Goal: Information Seeking & Learning: Learn about a topic

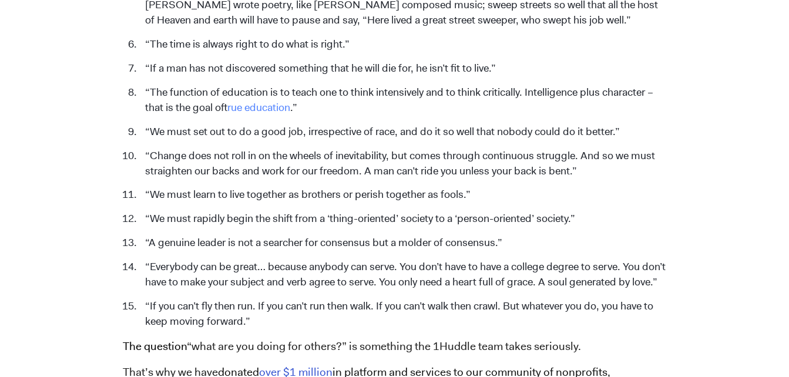
scroll to position [799, 0]
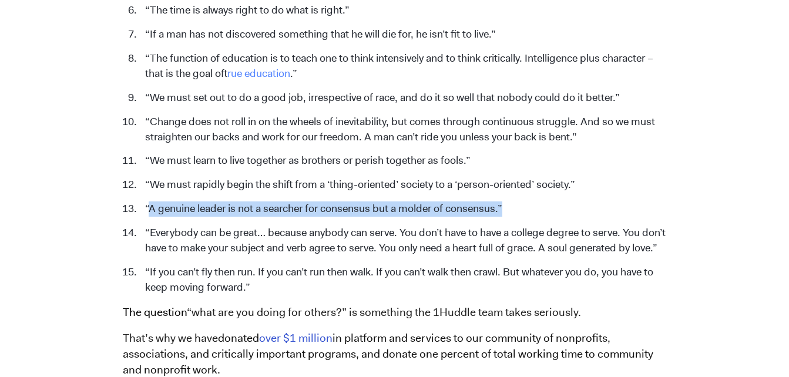
drag, startPoint x: 149, startPoint y: 192, endPoint x: 538, endPoint y: 198, distance: 388.9
click at [538, 201] on li "“A genuine leader is not a searcher for consensus but a molder of consensus.”" at bounding box center [402, 208] width 527 height 15
copy li "A genuine leader is not a searcher for consensus but a molder of consensus.”"
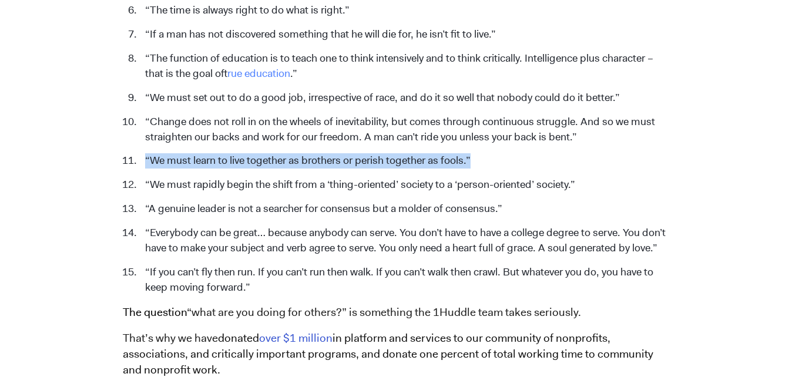
drag, startPoint x: 147, startPoint y: 142, endPoint x: 510, endPoint y: 151, distance: 363.1
click at [510, 153] on li "“We must learn to live together as brothers or perish together as fools.”" at bounding box center [402, 160] width 527 height 15
copy li "“We must learn to live together as brothers or perish together as fools.”"
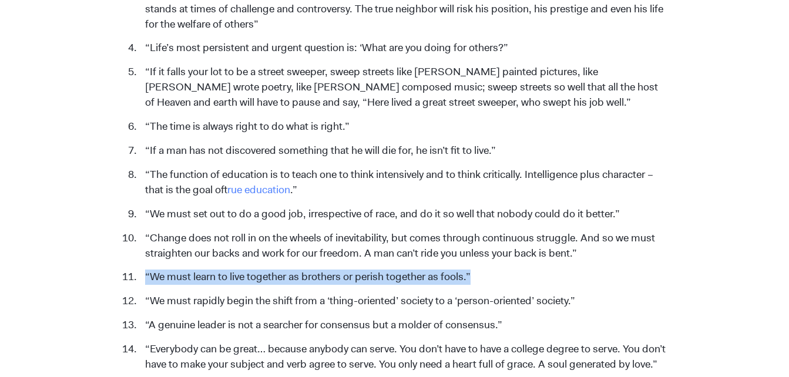
scroll to position [681, 0]
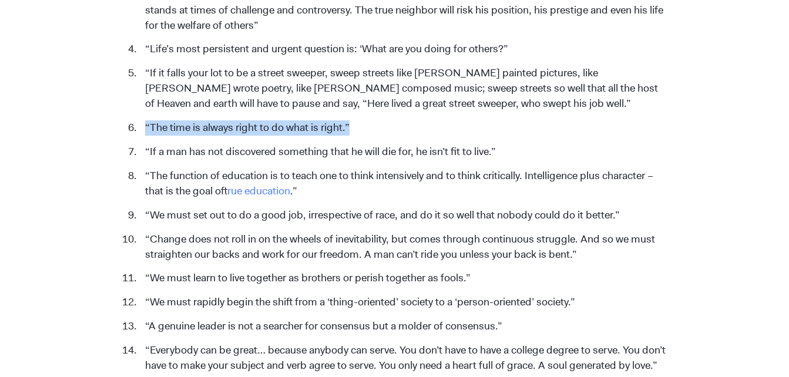
drag, startPoint x: 144, startPoint y: 109, endPoint x: 383, endPoint y: 113, distance: 238.5
click at [383, 120] on li "“The time is always right to do what is right.”" at bounding box center [402, 127] width 527 height 15
copy li "“The time is always right to do what is right.”"
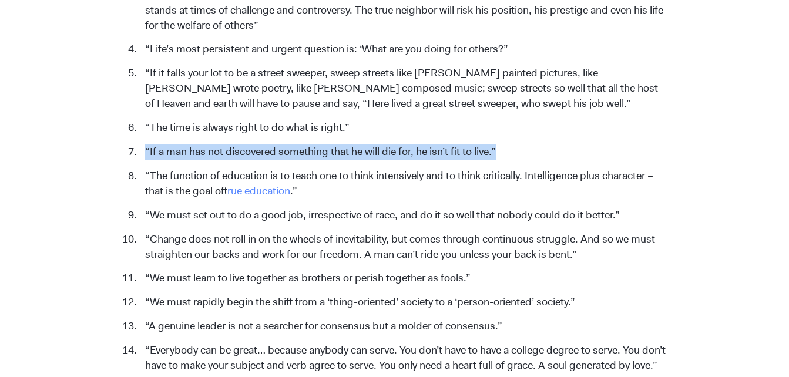
drag, startPoint x: 146, startPoint y: 134, endPoint x: 518, endPoint y: 129, distance: 372.4
click at [518, 144] on li "“If a man has not discovered something that he will die for, he isn’t fit to li…" at bounding box center [402, 151] width 527 height 15
copy li "“If a man has not discovered something that he will die for, he isn’t fit to li…"
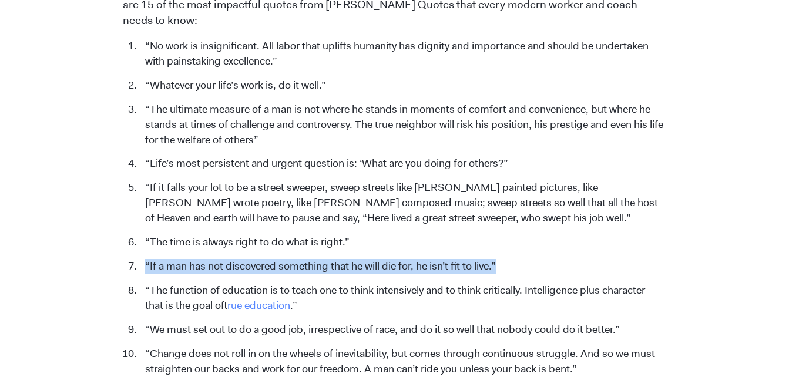
scroll to position [446, 0]
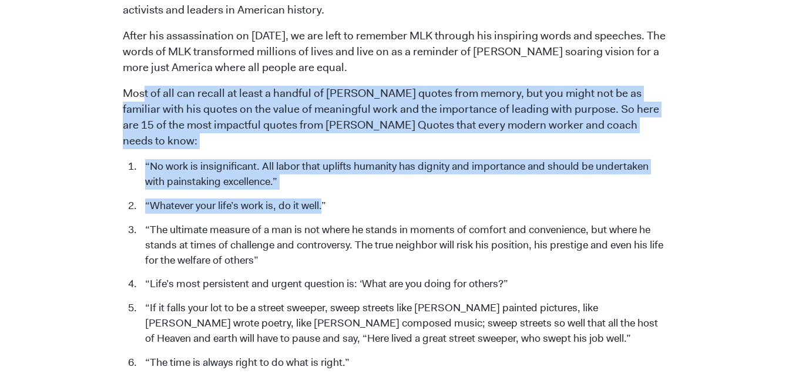
drag, startPoint x: 146, startPoint y: 140, endPoint x: 323, endPoint y: 174, distance: 180.5
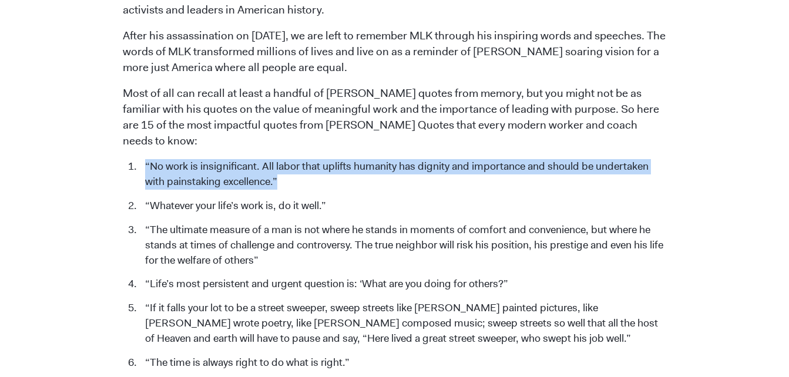
drag, startPoint x: 297, startPoint y: 173, endPoint x: 132, endPoint y: 146, distance: 167.2
click at [139, 159] on li "“No work is insignificant. All labor that uplifts humanity has dignity and impo…" at bounding box center [402, 174] width 527 height 31
drag, startPoint x: 132, startPoint y: 146, endPoint x: 174, endPoint y: 149, distance: 42.4
copy li "“No work is insignificant. All labor that uplifts humanity has dignity and impo…"
